Goal: Check status

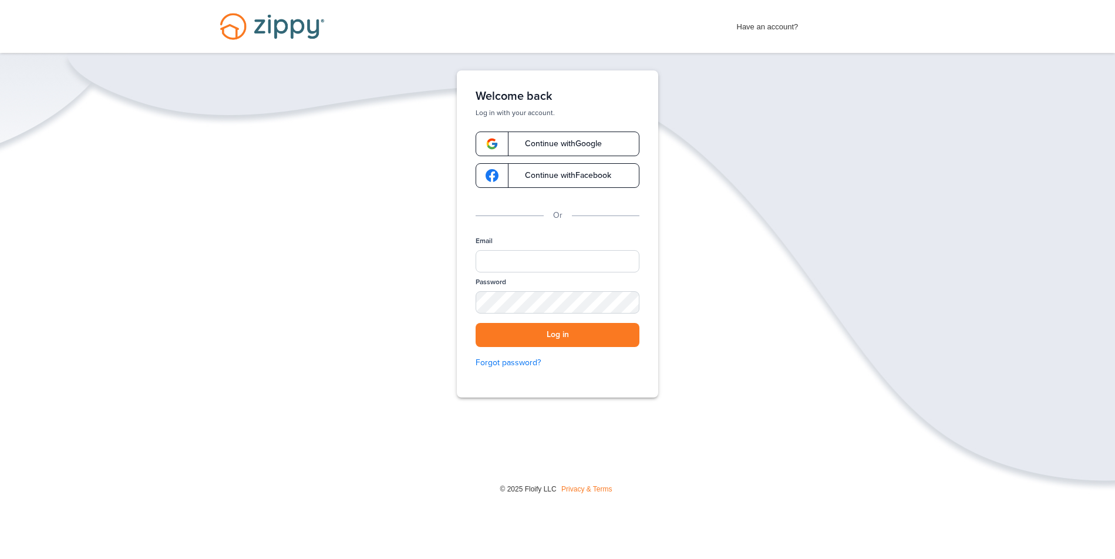
click at [557, 146] on span "Continue with Google" at bounding box center [557, 144] width 89 height 8
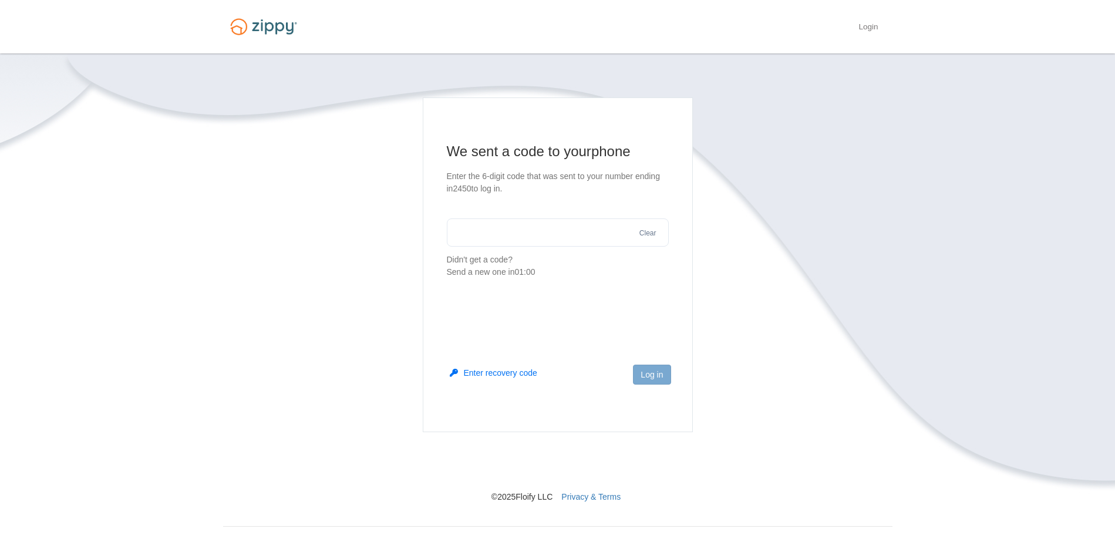
click at [520, 236] on input "text" at bounding box center [558, 232] width 222 height 28
type input "******"
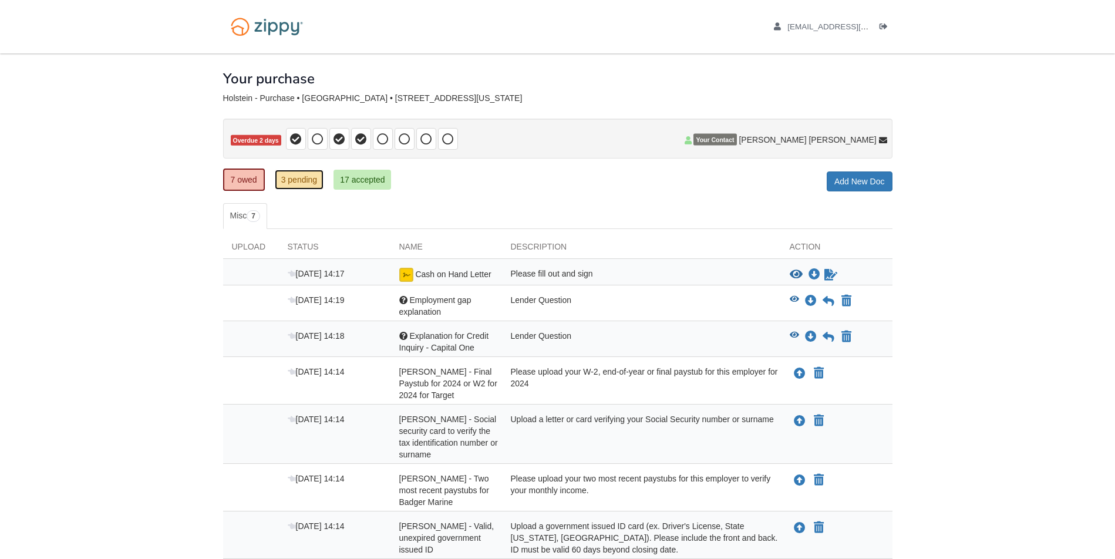
click at [299, 186] on link "3 pending" at bounding box center [299, 180] width 49 height 20
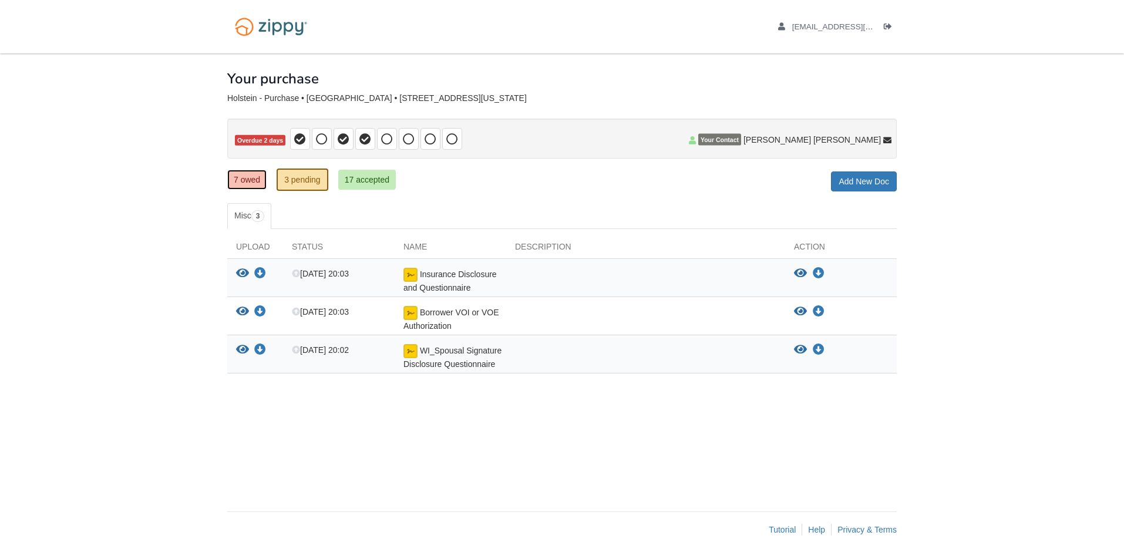
click at [251, 184] on link "7 owed" at bounding box center [246, 180] width 39 height 20
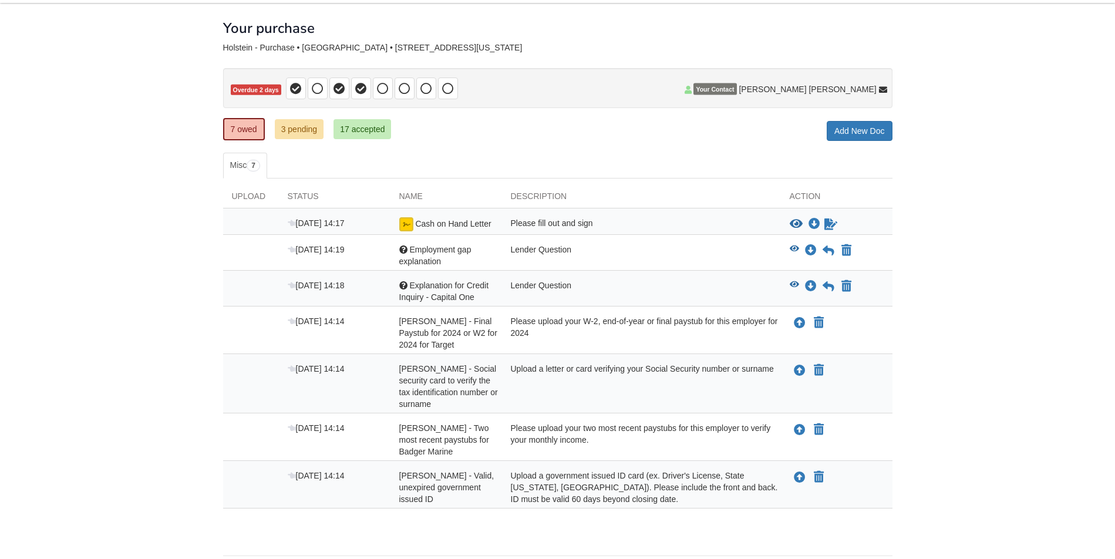
scroll to position [95, 0]
